Goal: Task Accomplishment & Management: Manage account settings

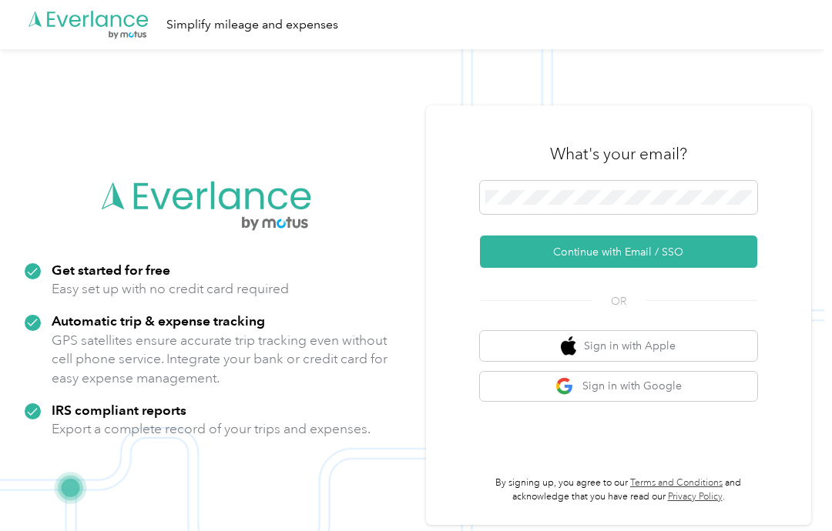
click at [708, 268] on button "Continue with Email / SSO" at bounding box center [618, 252] width 277 height 32
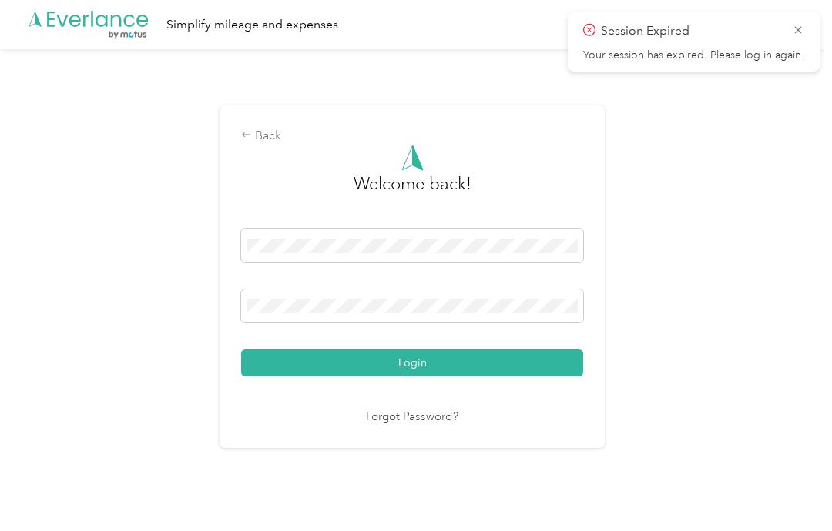
click at [532, 376] on button "Login" at bounding box center [412, 363] width 342 height 27
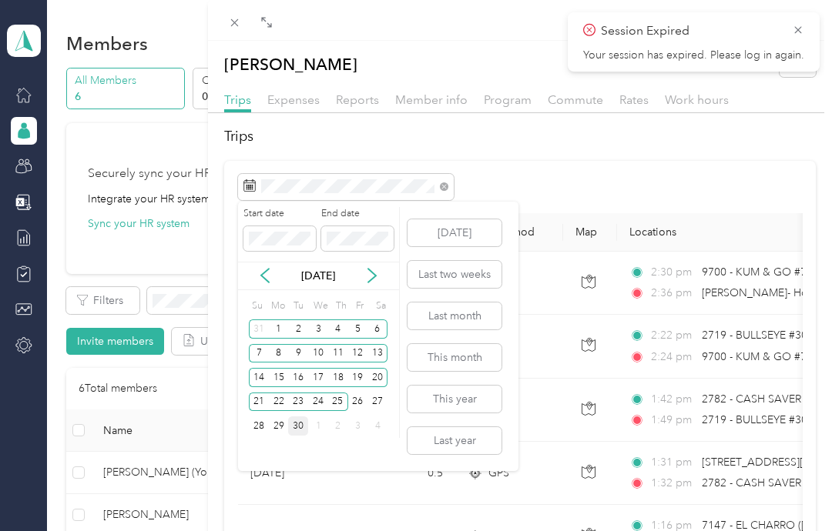
click at [279, 425] on div "29" at bounding box center [279, 426] width 20 height 19
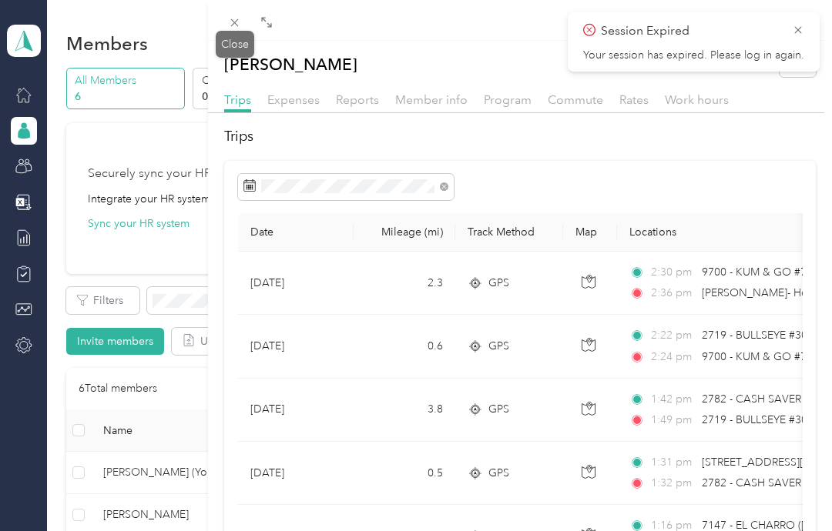
click at [244, 43] on div "Close" at bounding box center [235, 44] width 38 height 27
click at [239, 32] on div "Close" at bounding box center [235, 44] width 38 height 27
click at [230, 24] on icon at bounding box center [234, 22] width 13 height 13
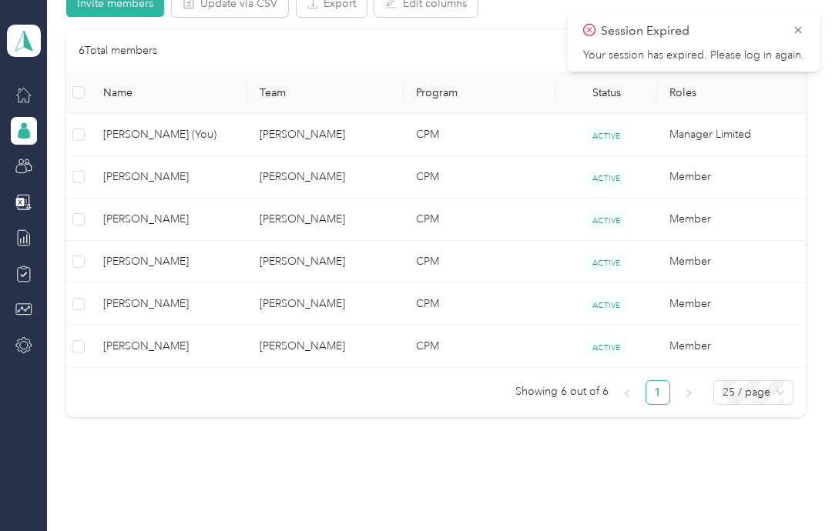
scroll to position [335, 0]
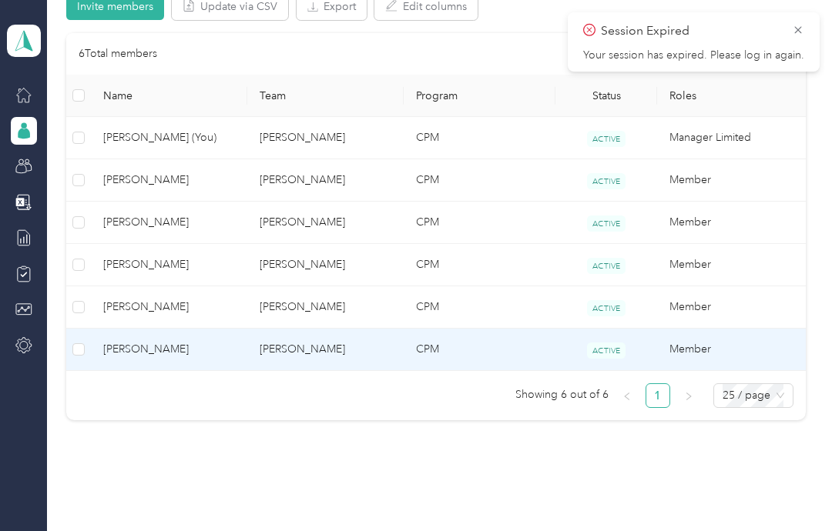
click at [313, 353] on td "[PERSON_NAME]" at bounding box center [325, 350] width 156 height 42
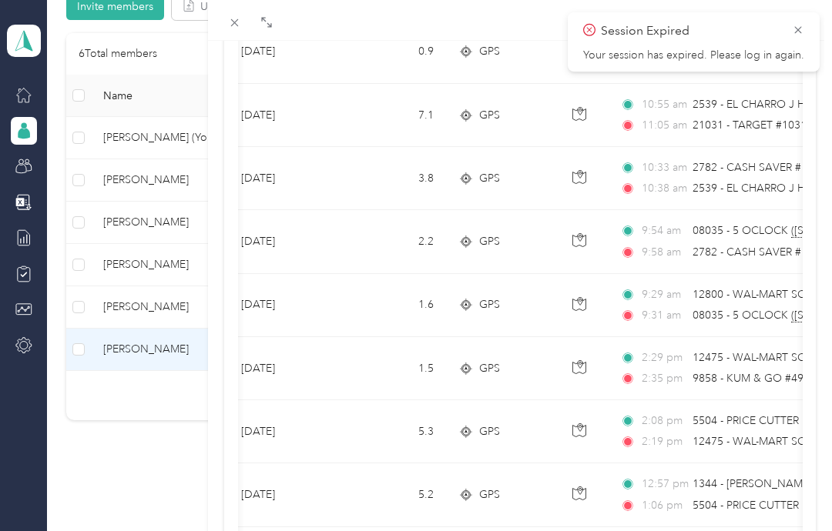
scroll to position [0, 10]
click at [798, 34] on icon at bounding box center [797, 30] width 12 height 14
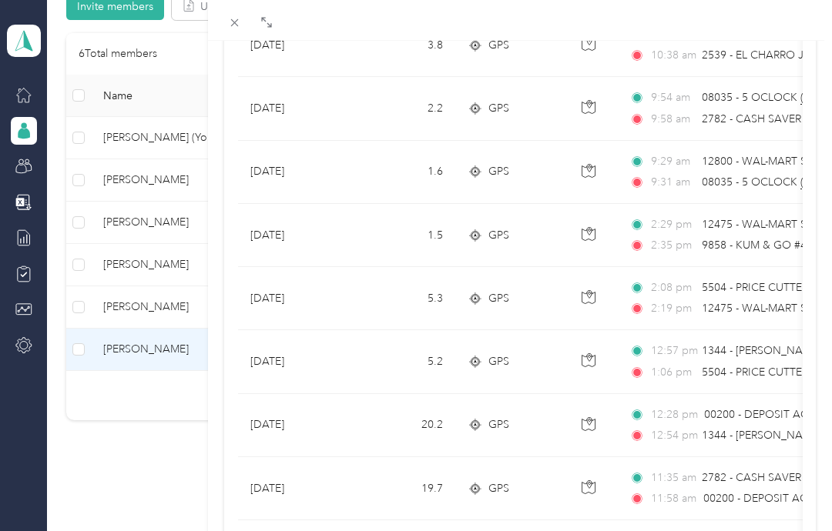
scroll to position [490, 0]
